Goal: Task Accomplishment & Management: Use online tool/utility

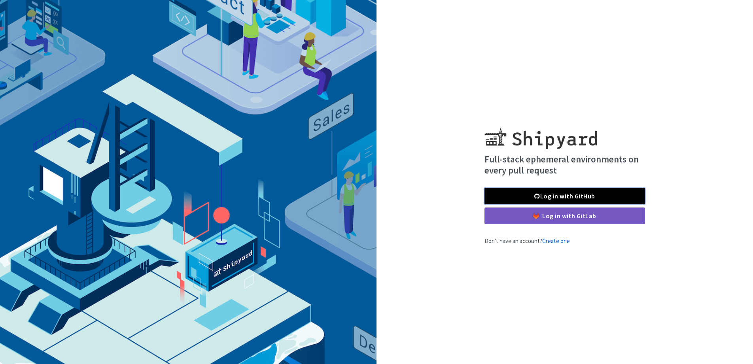
click at [598, 197] on link "Log in with GitHub" at bounding box center [565, 196] width 161 height 17
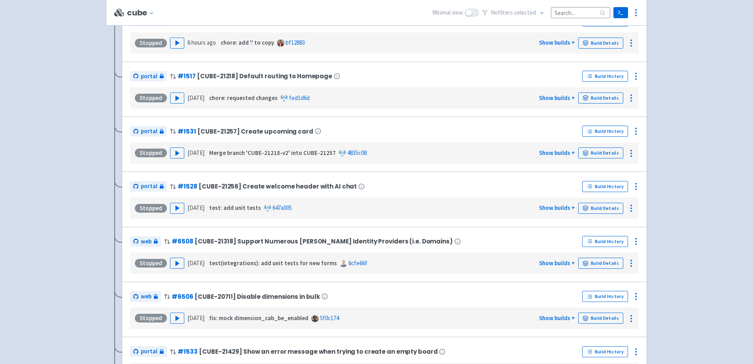
scroll to position [240, 0]
click at [177, 263] on polygon "button" at bounding box center [178, 263] width 4 height 4
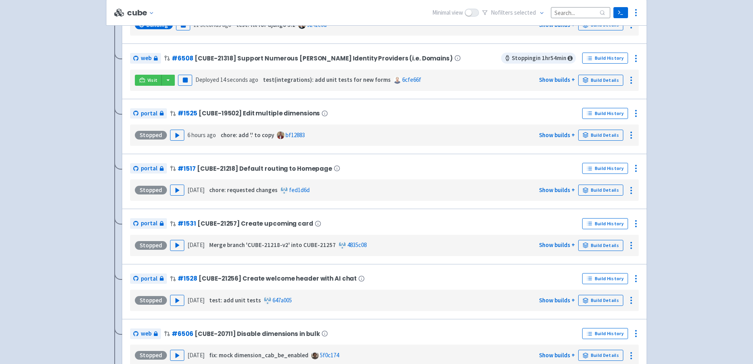
scroll to position [147, 0]
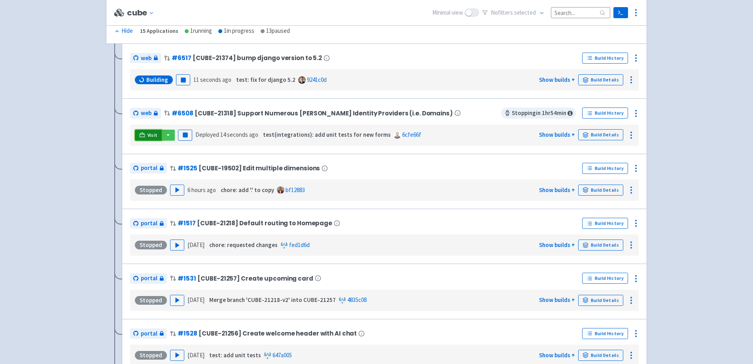
click at [145, 134] on link "Visit" at bounding box center [148, 135] width 27 height 11
